Goal: Task Accomplishment & Management: Use online tool/utility

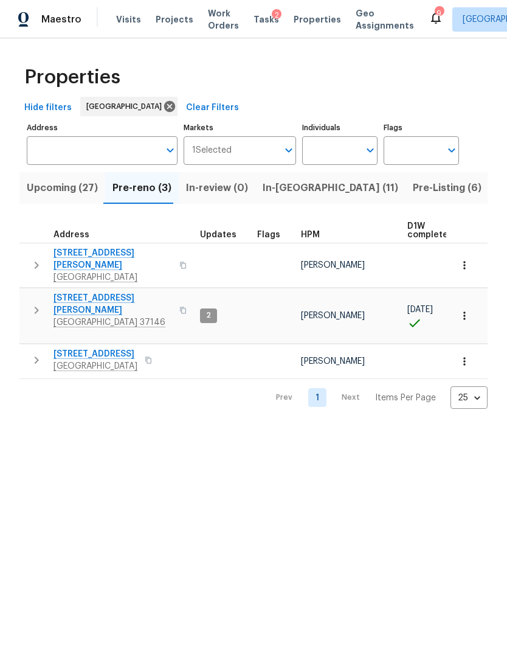
click at [218, 21] on span "Work Orders" at bounding box center [223, 19] width 31 height 24
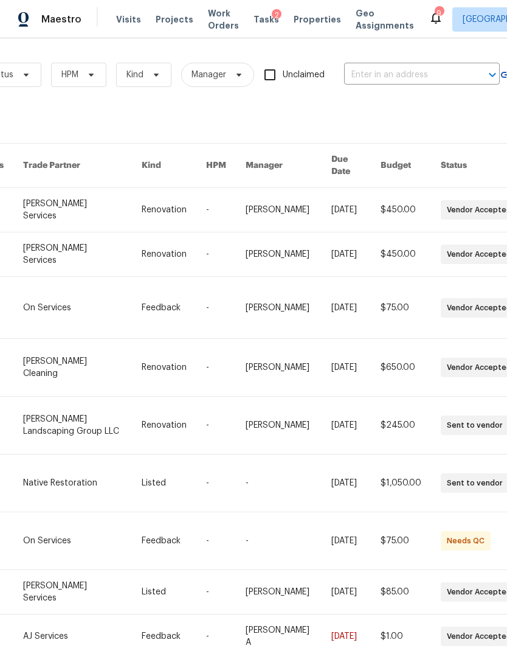
scroll to position [0, 173]
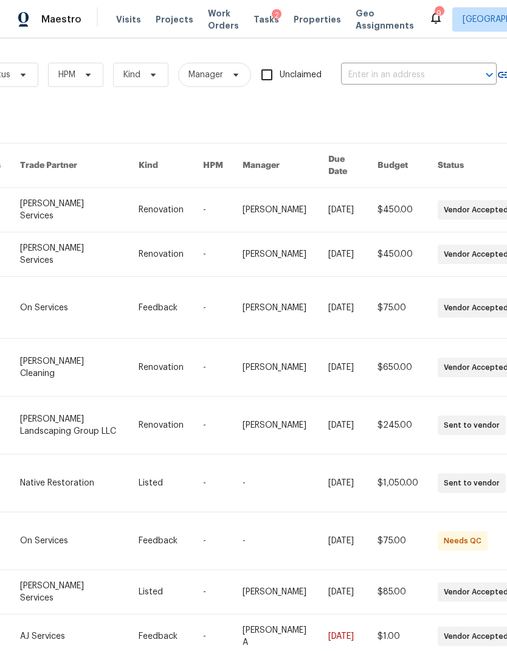
click at [389, 74] on input "text" at bounding box center [402, 75] width 122 height 19
type input "4826"
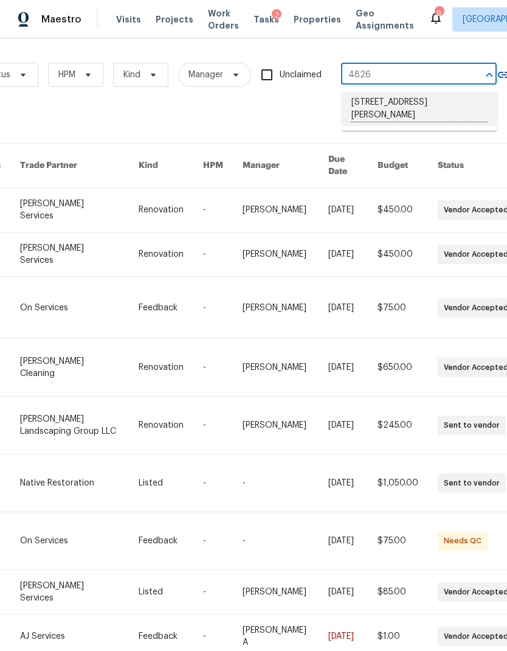
click at [405, 106] on li "[STREET_ADDRESS][PERSON_NAME]" at bounding box center [420, 108] width 156 height 33
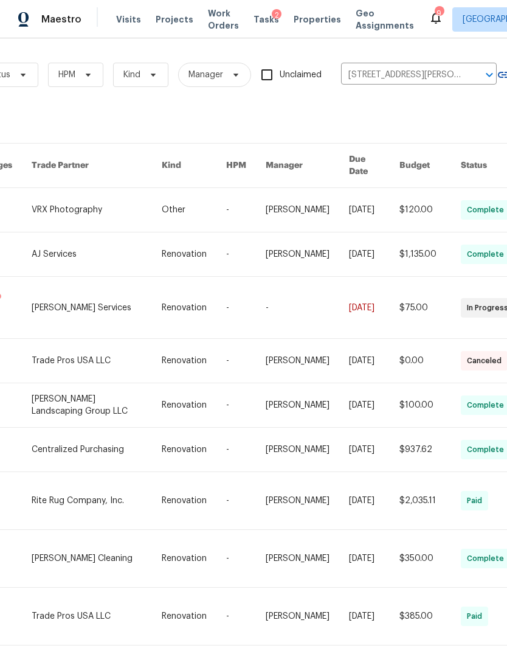
click at [72, 302] on link at bounding box center [97, 307] width 130 height 61
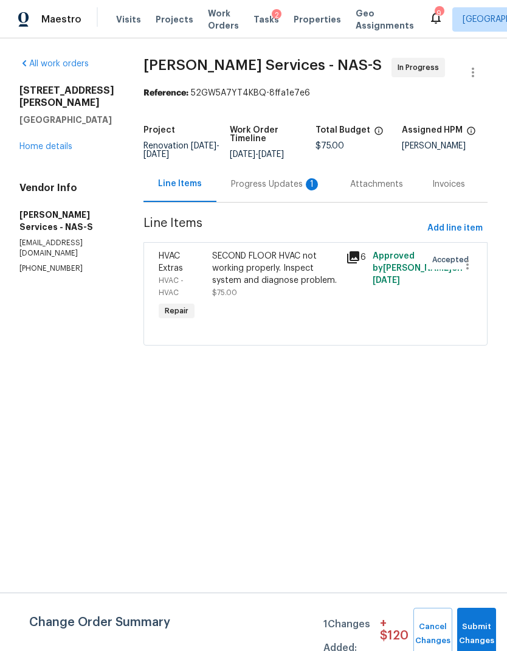
click at [269, 189] on div "Progress Updates 1" at bounding box center [276, 184] width 90 height 12
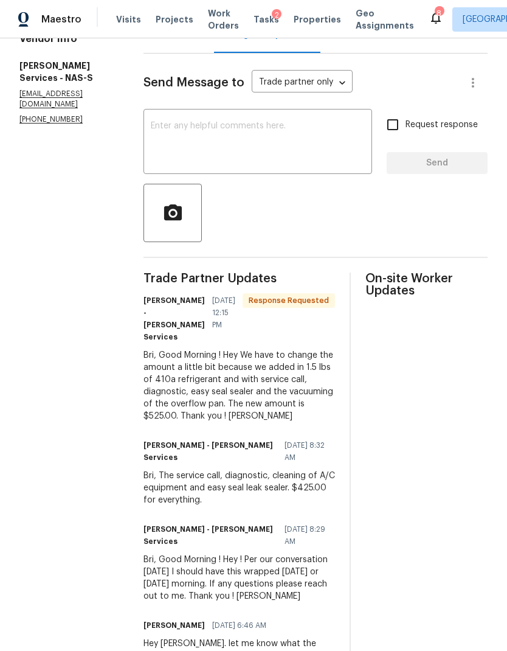
scroll to position [151, 0]
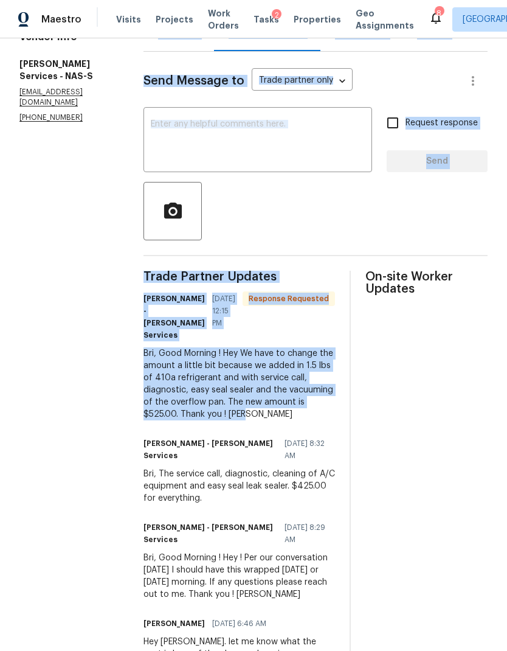
click at [92, 443] on section "All work orders [STREET_ADDRESS][PERSON_NAME] Home details Vendor Info [PERSON_…" at bounding box center [66, 320] width 95 height 827
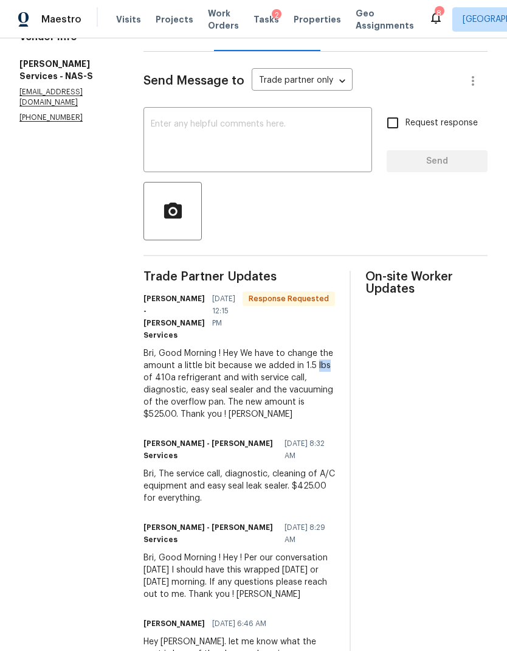
click at [134, 410] on div "All work orders [STREET_ADDRESS][PERSON_NAME] Home details Vendor Info [PERSON_…" at bounding box center [253, 320] width 507 height 866
click at [151, 361] on div "Bri, Good Morning ! Hey We have to change the amount a little bit because we ad…" at bounding box center [240, 383] width 192 height 73
click at [222, 360] on div "Bri, Good Morning ! Hey We have to change the amount a little bit because we ad…" at bounding box center [240, 383] width 192 height 73
click at [227, 365] on div "Bri, Good Morning ! Hey We have to change the amount a little bit because we ad…" at bounding box center [240, 383] width 192 height 73
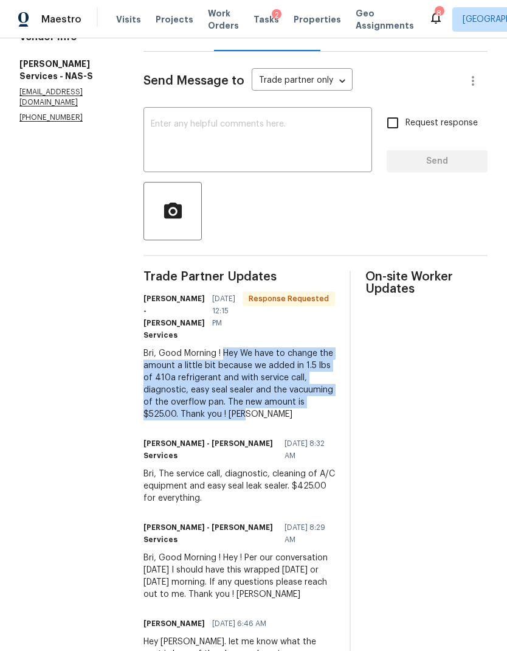
copy div "Hey We have to change the amount a little bit because we added in 1.5 lbs of 41…"
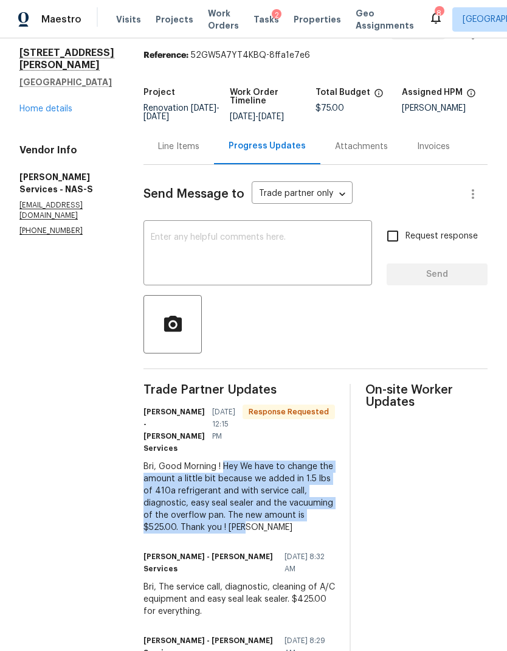
scroll to position [9, 0]
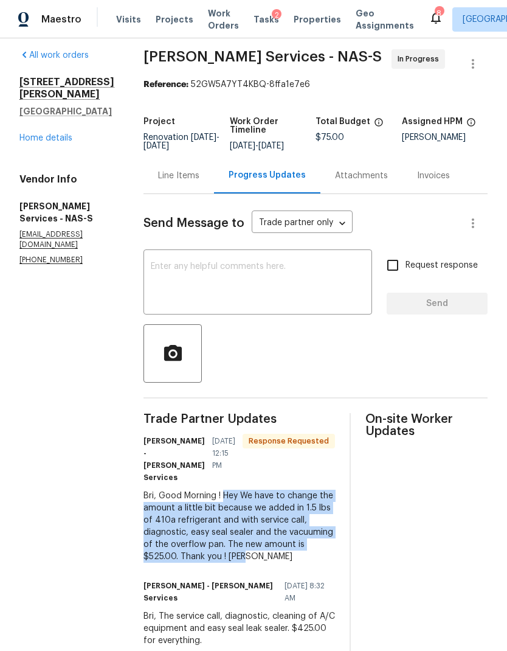
click at [182, 176] on div "Line Items" at bounding box center [178, 176] width 41 height 12
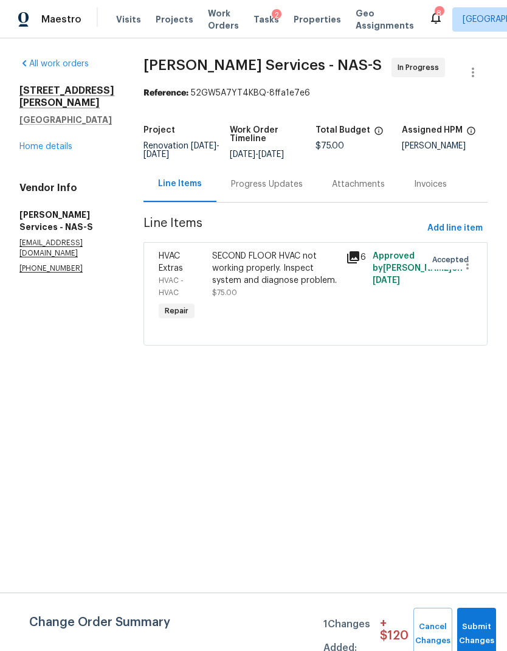
click at [261, 283] on div "SECOND FLOOR HVAC not working properly. Inspect system and diagnose problem." at bounding box center [275, 268] width 126 height 36
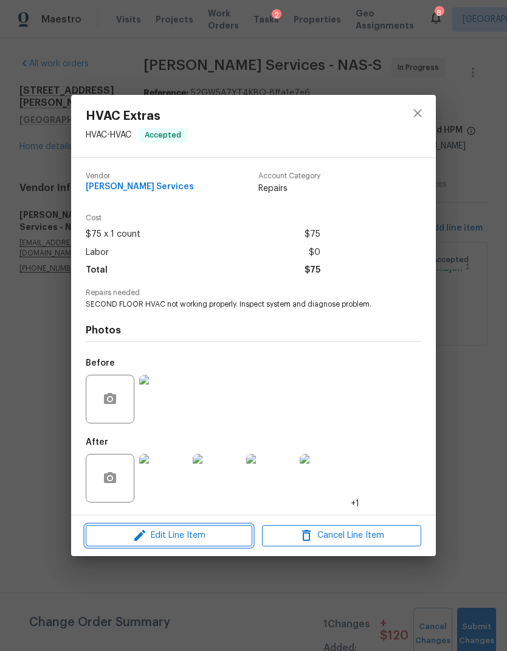
click at [212, 535] on span "Edit Line Item" at bounding box center [168, 535] width 159 height 15
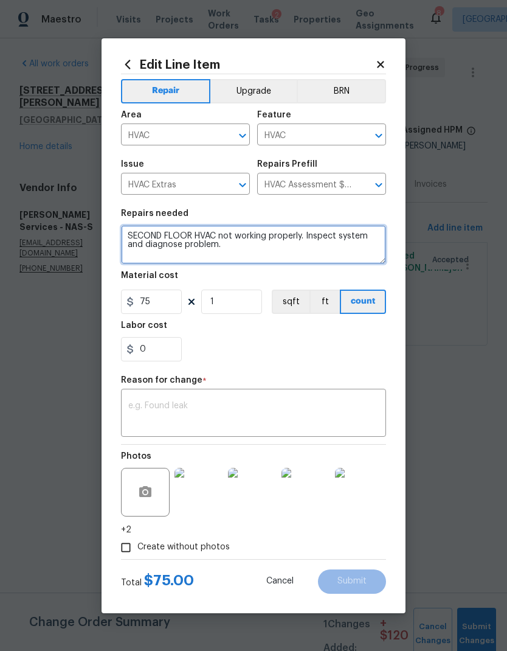
click at [259, 257] on textarea "SECOND FLOOR HVAC not working properly. Inspect system and diagnose problem." at bounding box center [253, 244] width 265 height 39
click at [152, 251] on textarea "SECOND FLOOR HVAC not working properly. Inspect system and diagnose problem." at bounding box center [253, 244] width 265 height 39
paste textarea "Hey We have to change the amount a little bit because we added in 1.5 lbs of 41…"
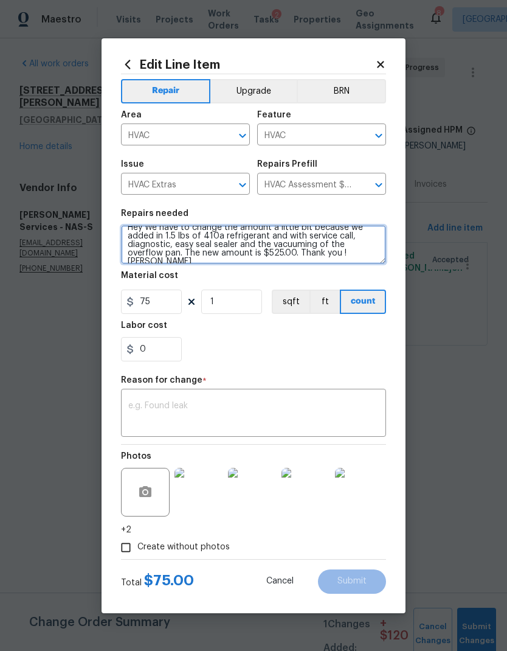
type textarea "SECOND FLOOR HVAC not working properly. Inspect system and diagnose problem. He…"
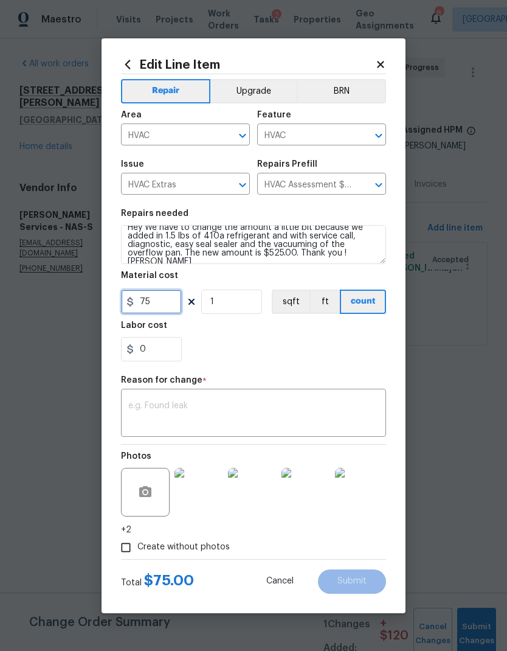
click at [164, 302] on input "75" at bounding box center [151, 301] width 61 height 24
click at [149, 299] on input "75" at bounding box center [151, 301] width 61 height 24
click at [154, 305] on input "75" at bounding box center [151, 301] width 61 height 24
type input "525"
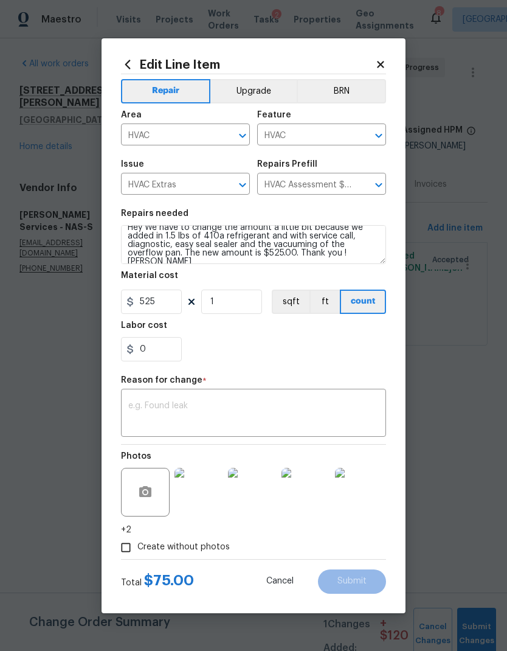
click at [243, 385] on div "Repair Upgrade BRN Area HVAC ​ Feature HVAC ​ Issue HVAC Extras ​ Repairs Prefi…" at bounding box center [253, 316] width 265 height 485
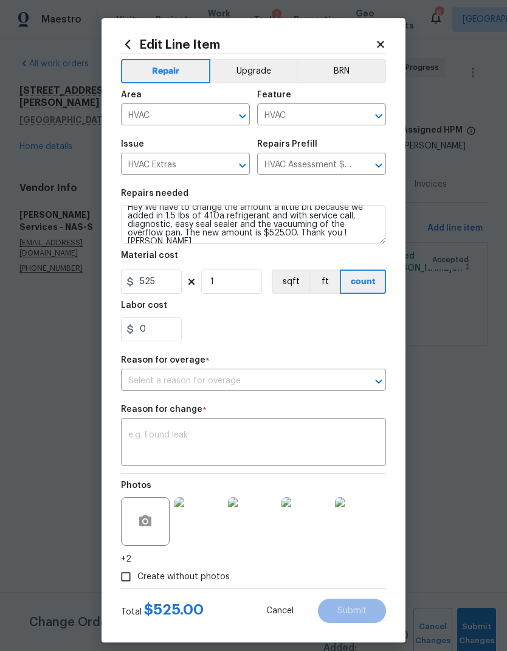
click at [263, 386] on input "text" at bounding box center [236, 381] width 231 height 19
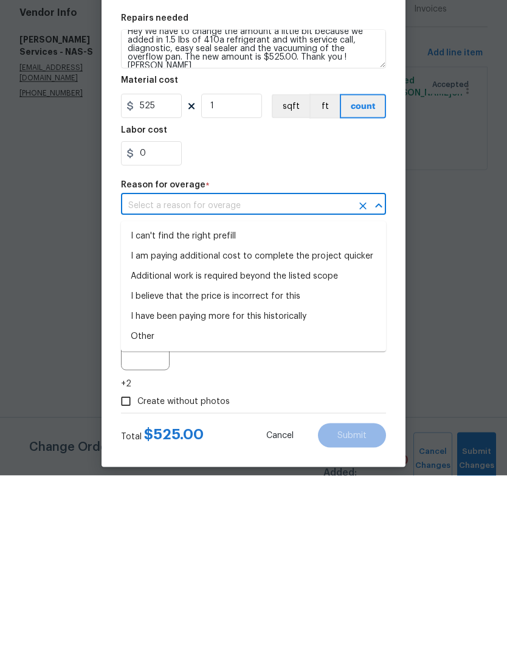
click at [241, 401] on li "I can't find the right prefill" at bounding box center [253, 411] width 265 height 20
type input "I can't find the right prefill"
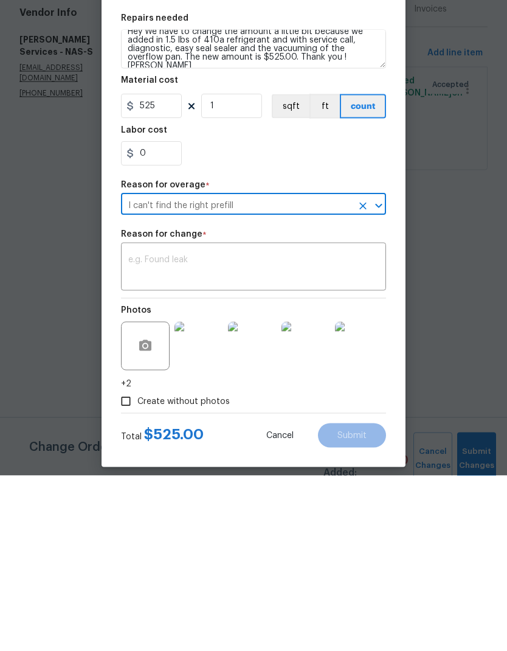
click at [231, 431] on textarea at bounding box center [253, 444] width 251 height 26
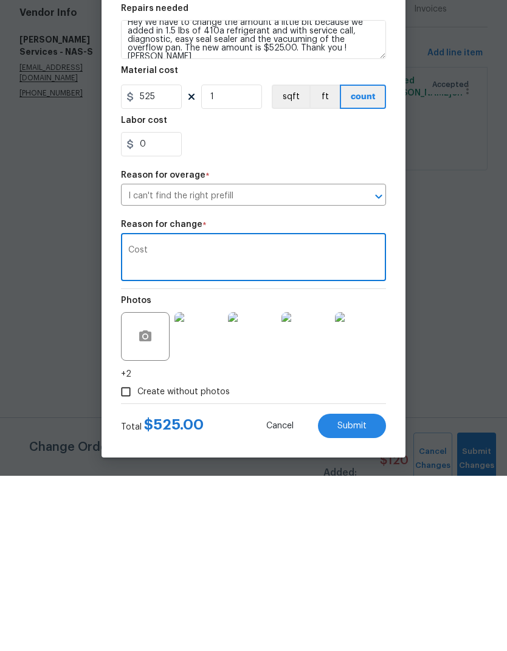
scroll to position [13, 0]
type textarea "Cost"
click at [370, 555] on div "Create without photos" at bounding box center [253, 566] width 265 height 23
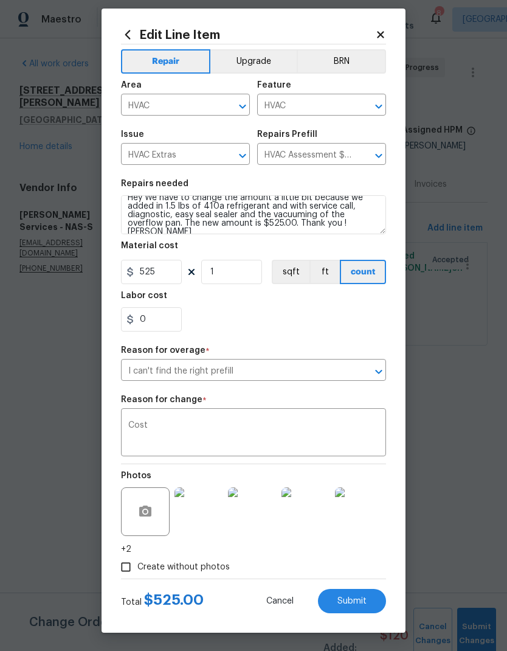
click at [357, 591] on button "Submit" at bounding box center [352, 601] width 68 height 24
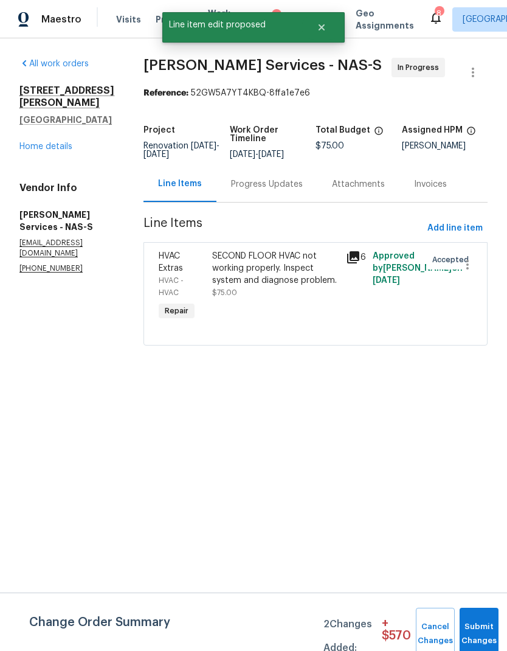
scroll to position [0, 0]
click at [493, 632] on span "Submit Changes" at bounding box center [479, 634] width 27 height 28
